Goal: Information Seeking & Learning: Learn about a topic

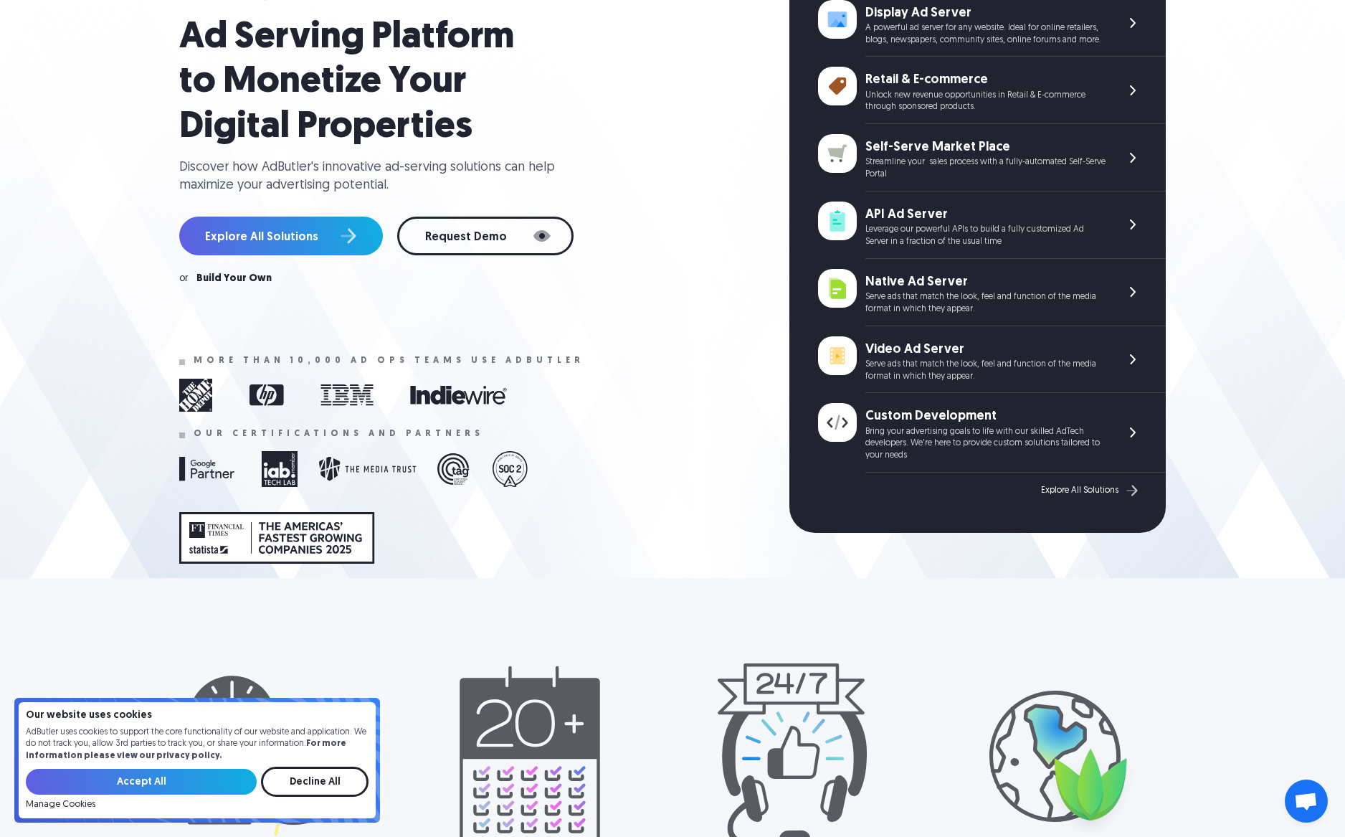
scroll to position [101, 0]
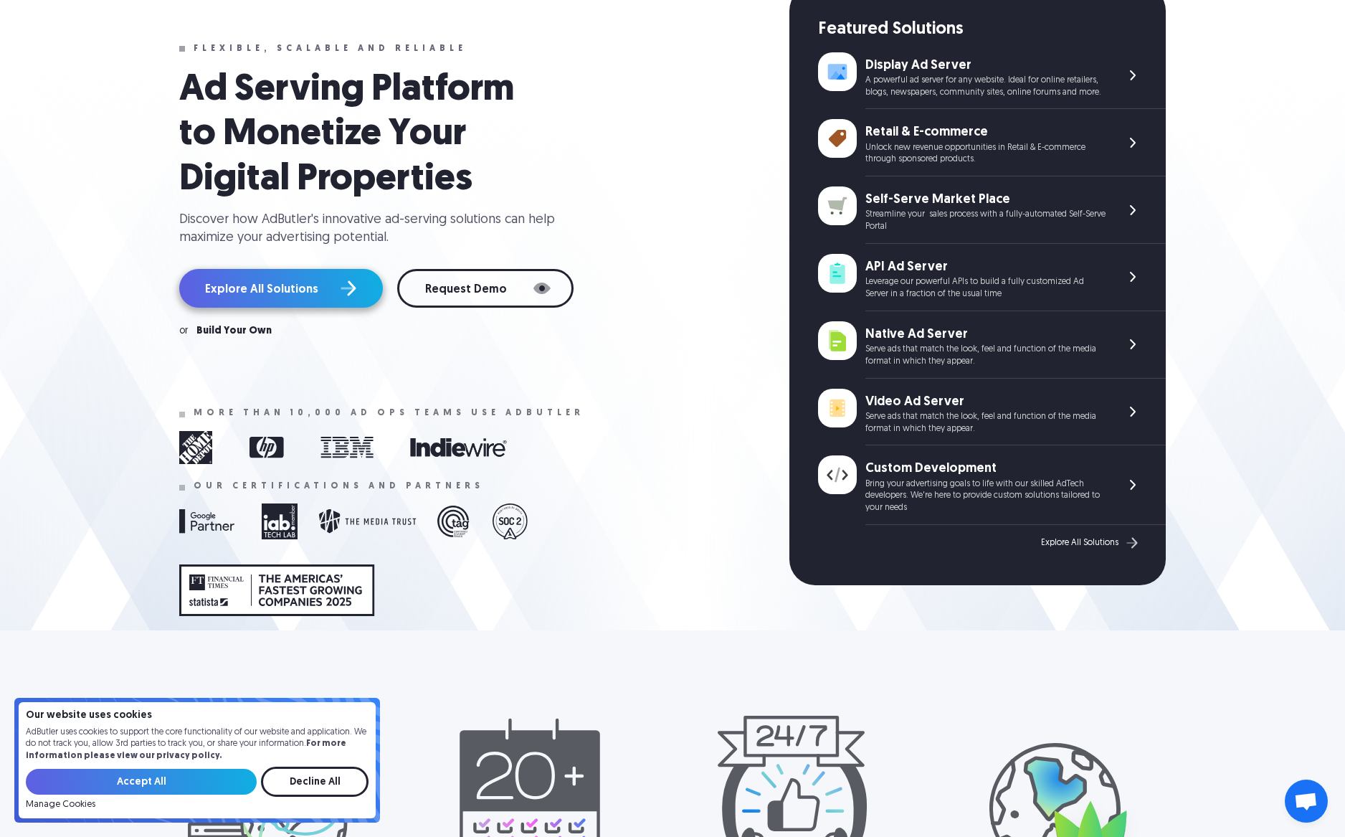
click at [315, 291] on link "Explore All Solutions" at bounding box center [281, 288] width 204 height 39
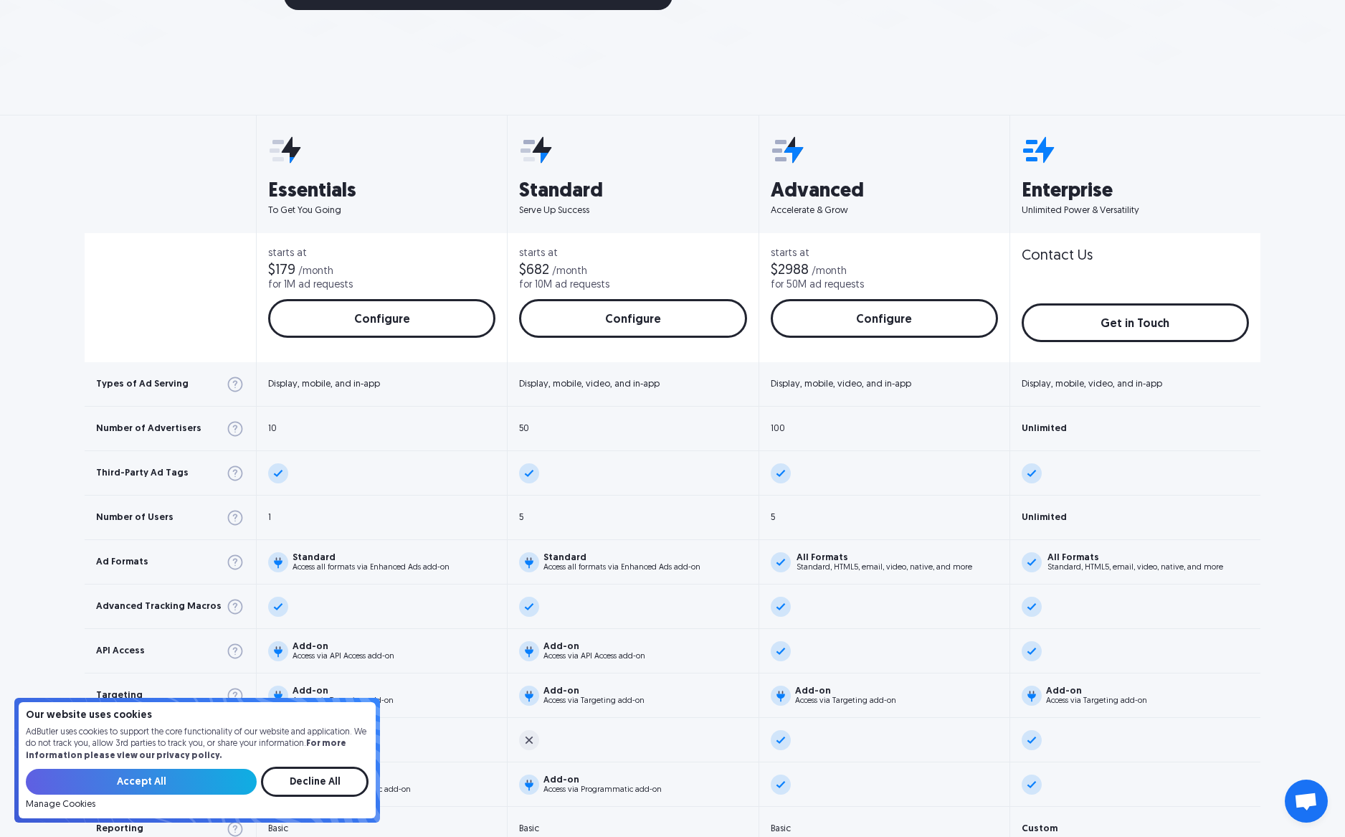
scroll to position [460, 0]
